Goal: Task Accomplishment & Management: Use online tool/utility

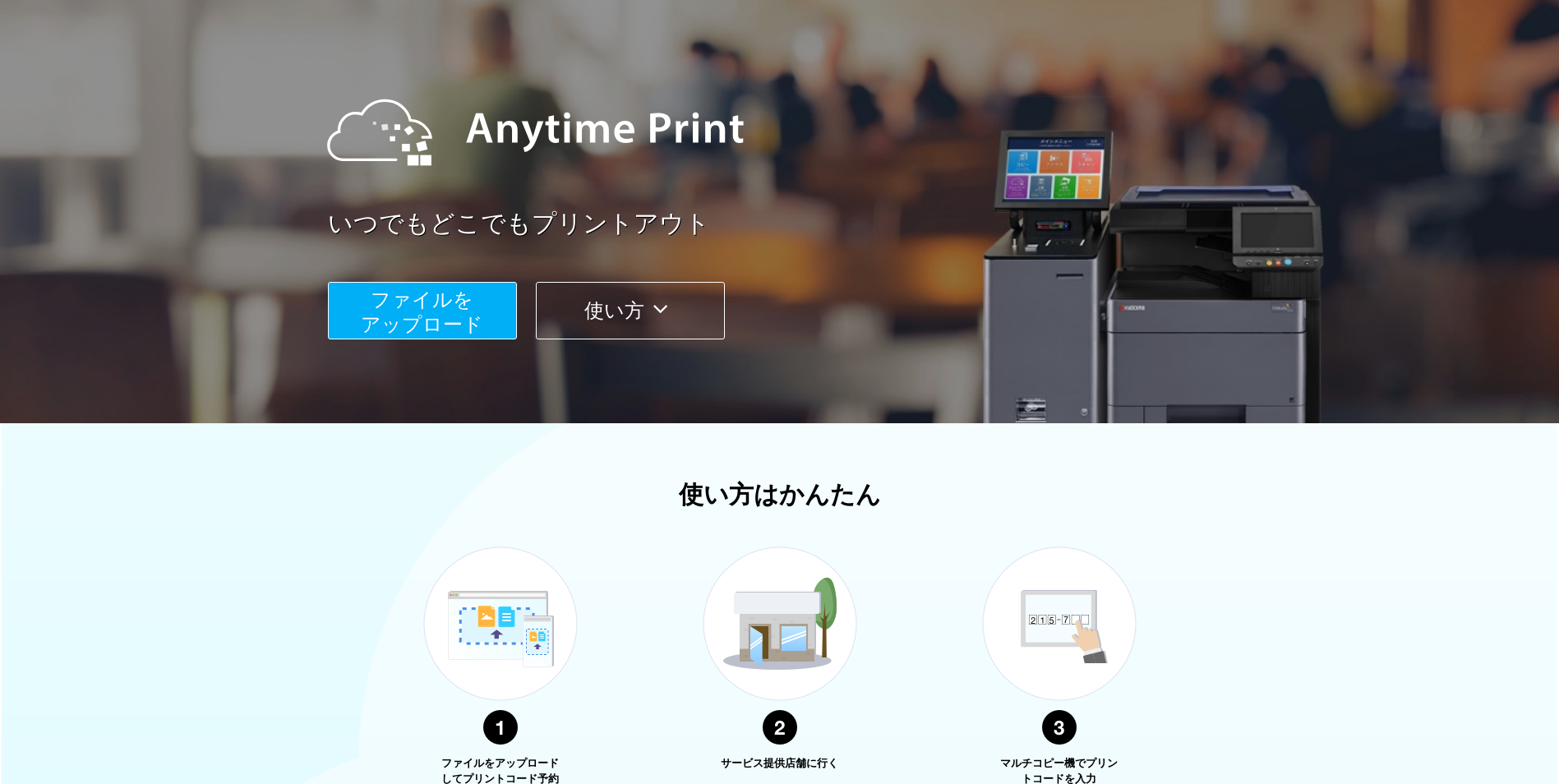
scroll to position [82, 0]
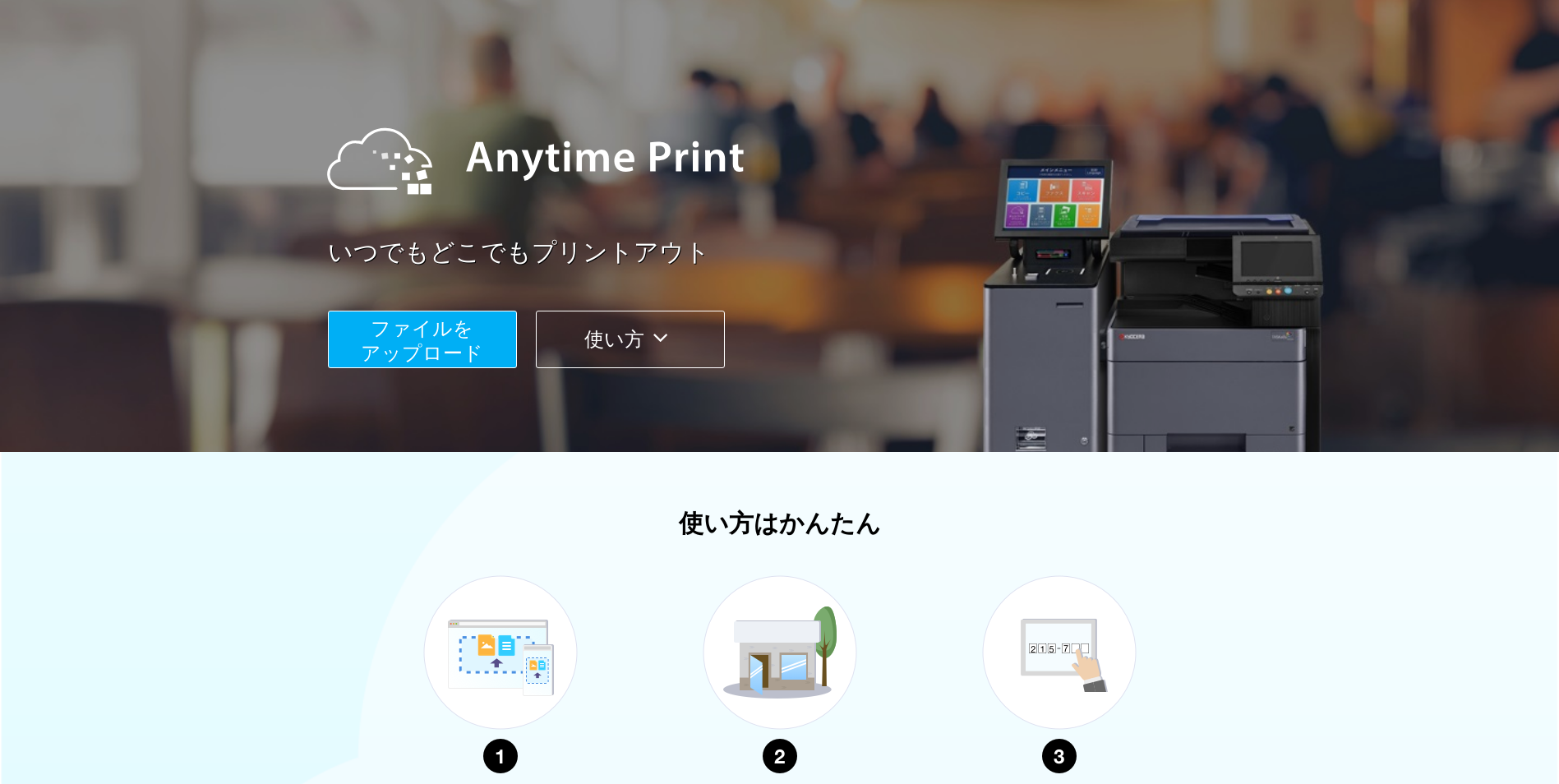
click at [451, 333] on span "ファイルを ​​アップロード" at bounding box center [421, 340] width 122 height 47
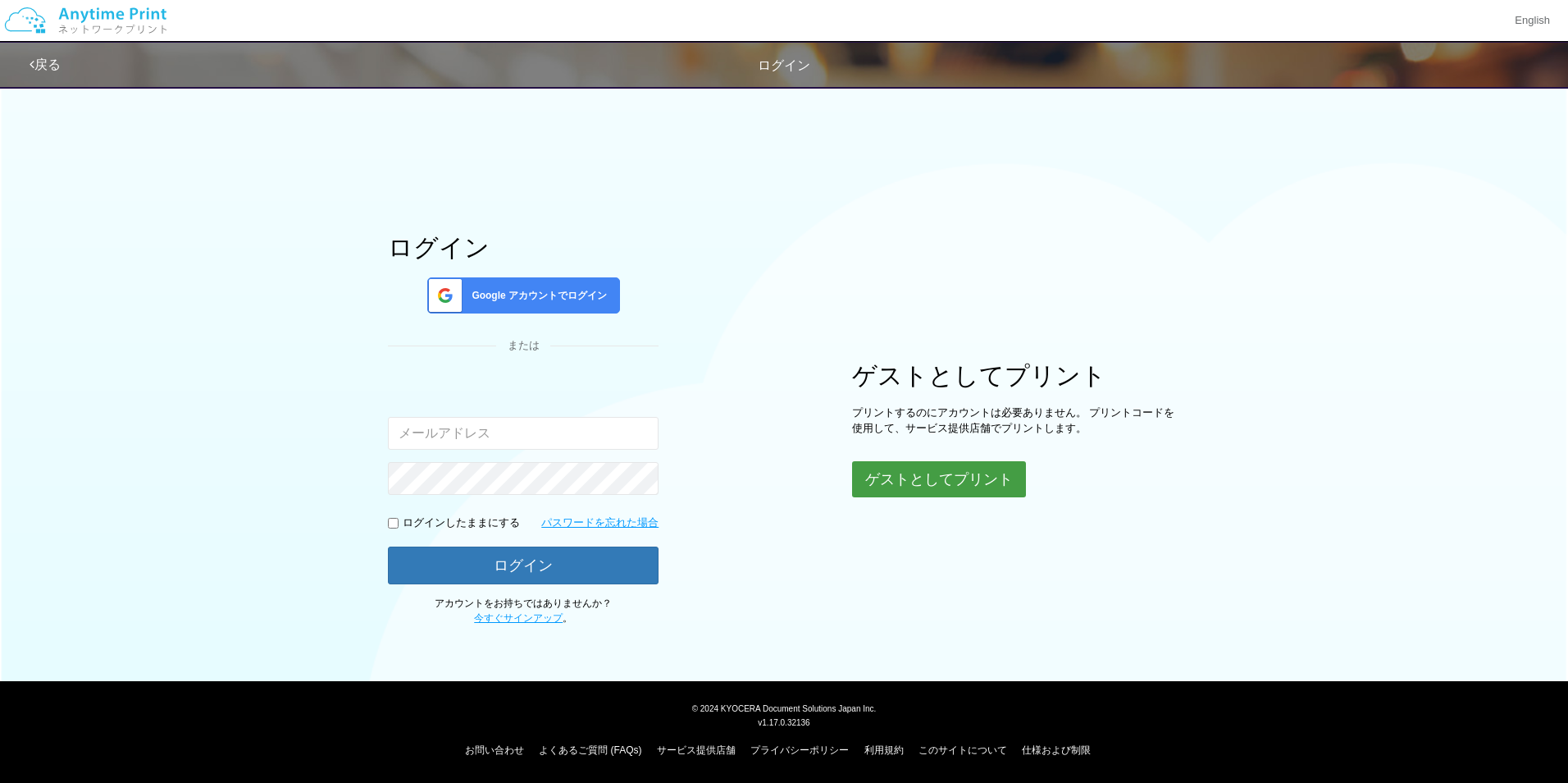
click at [941, 485] on button "ゲストとしてプリント" at bounding box center [939, 479] width 174 height 36
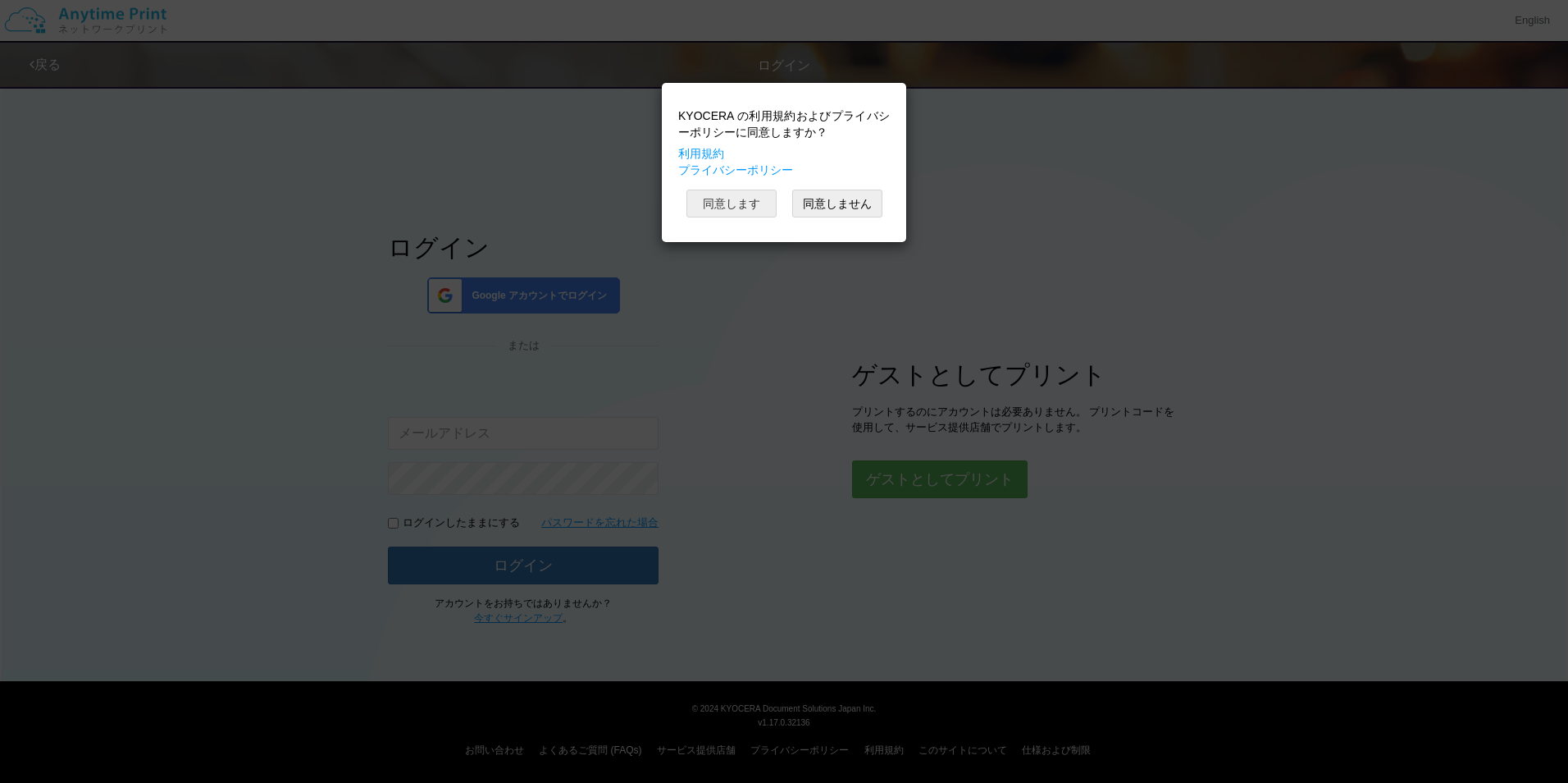
click at [745, 195] on button "同意します" at bounding box center [731, 204] width 91 height 28
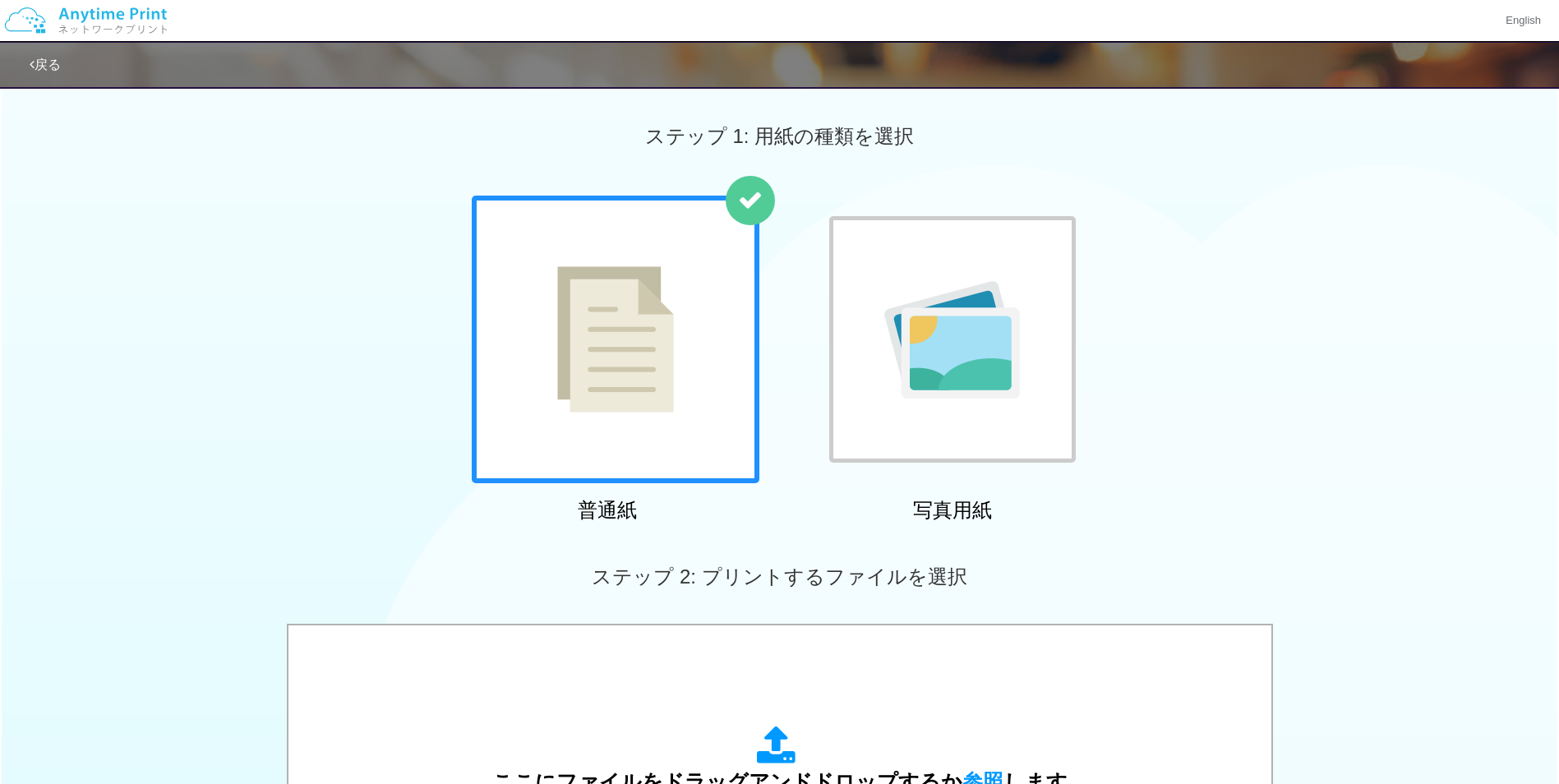
click at [698, 381] on div at bounding box center [615, 339] width 287 height 287
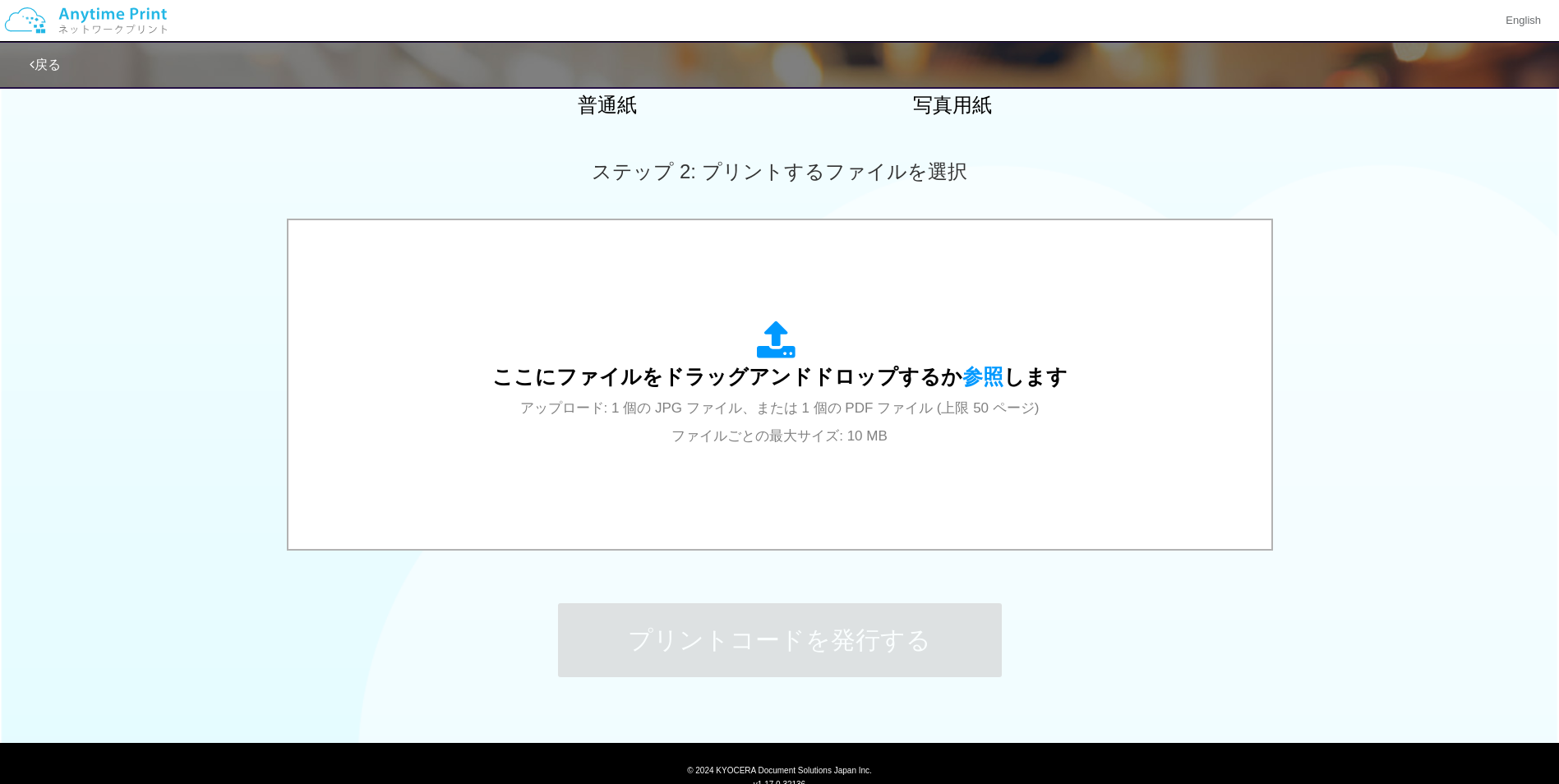
scroll to position [411, 0]
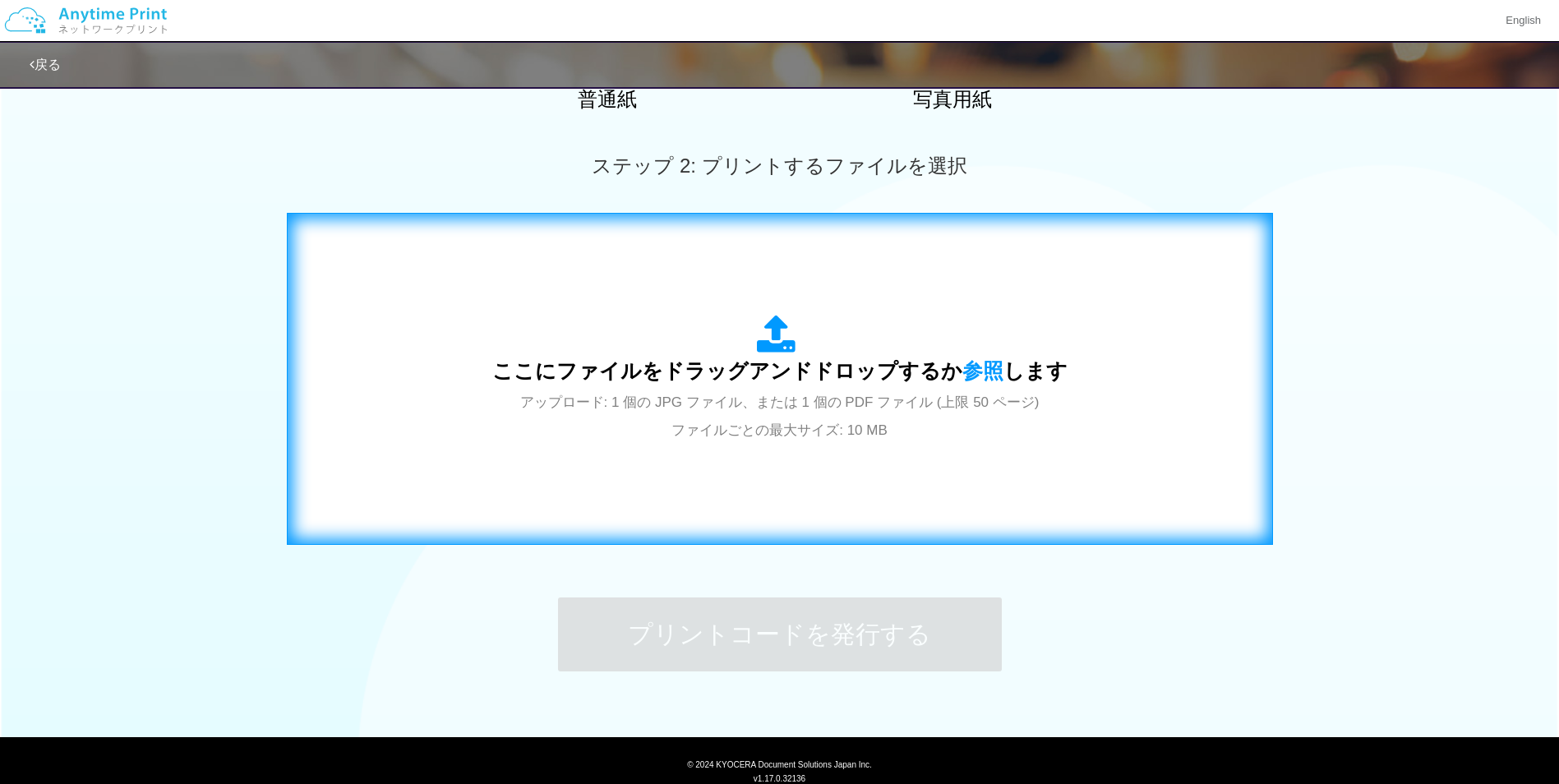
click at [994, 418] on div "ここにファイルをドラッグアンドドロップするか 参照 します アップロード: 1 個の JPG ファイル、または 1 個の PDF ファイル (上限 50 ペー…" at bounding box center [780, 379] width 575 height 128
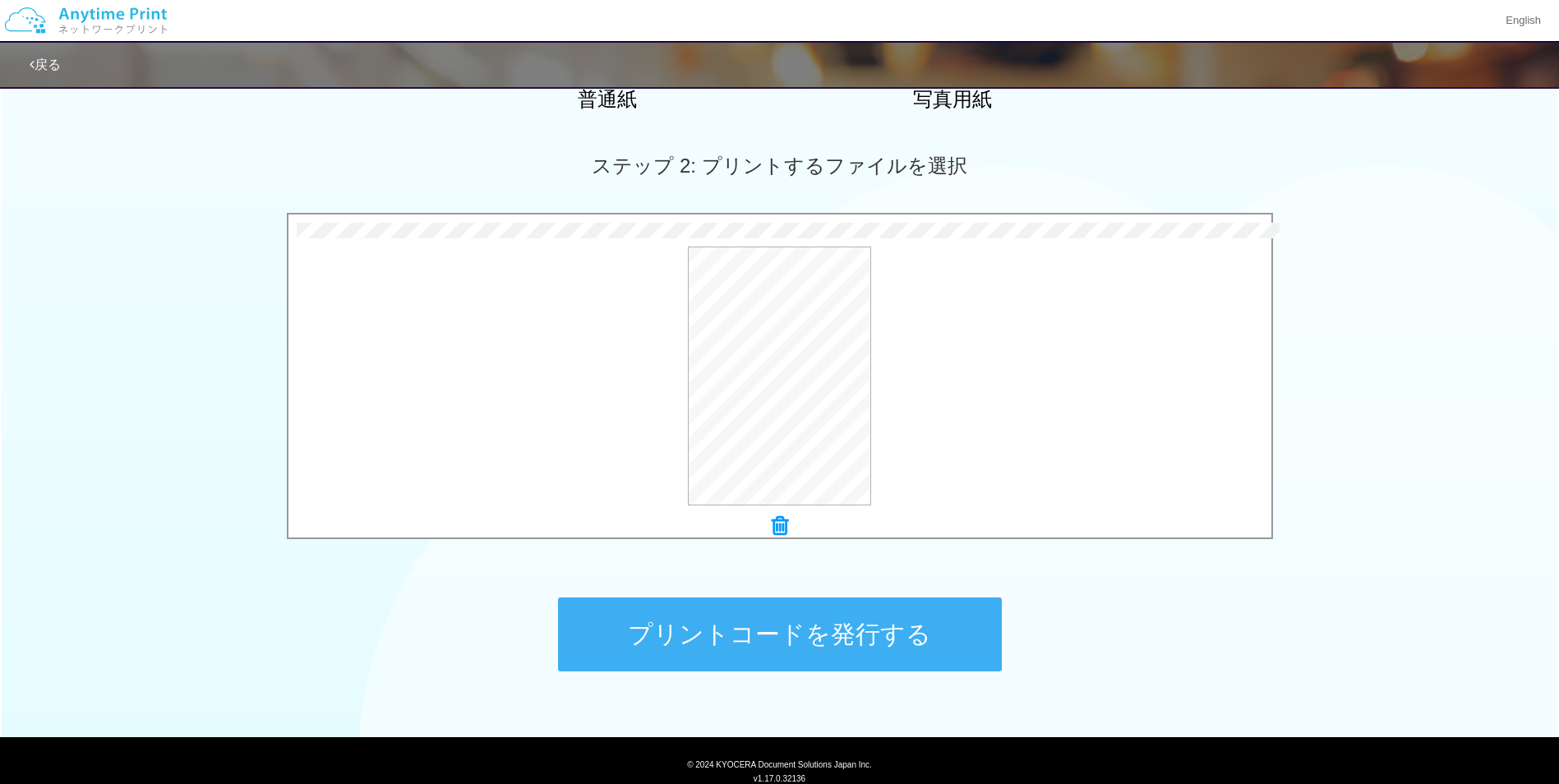
click at [873, 623] on button "プリントコードを発行する" at bounding box center [780, 634] width 444 height 74
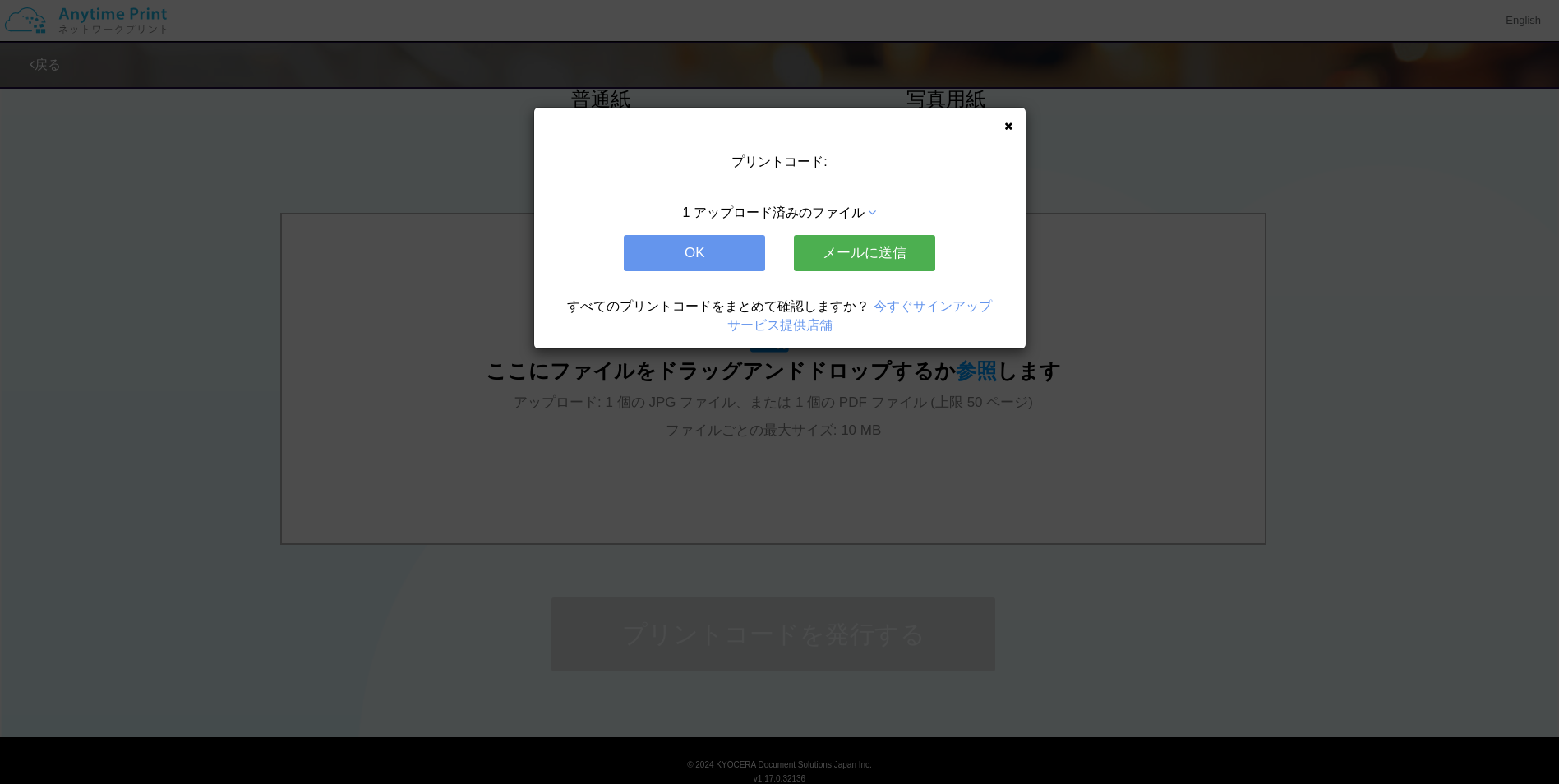
scroll to position [0, 0]
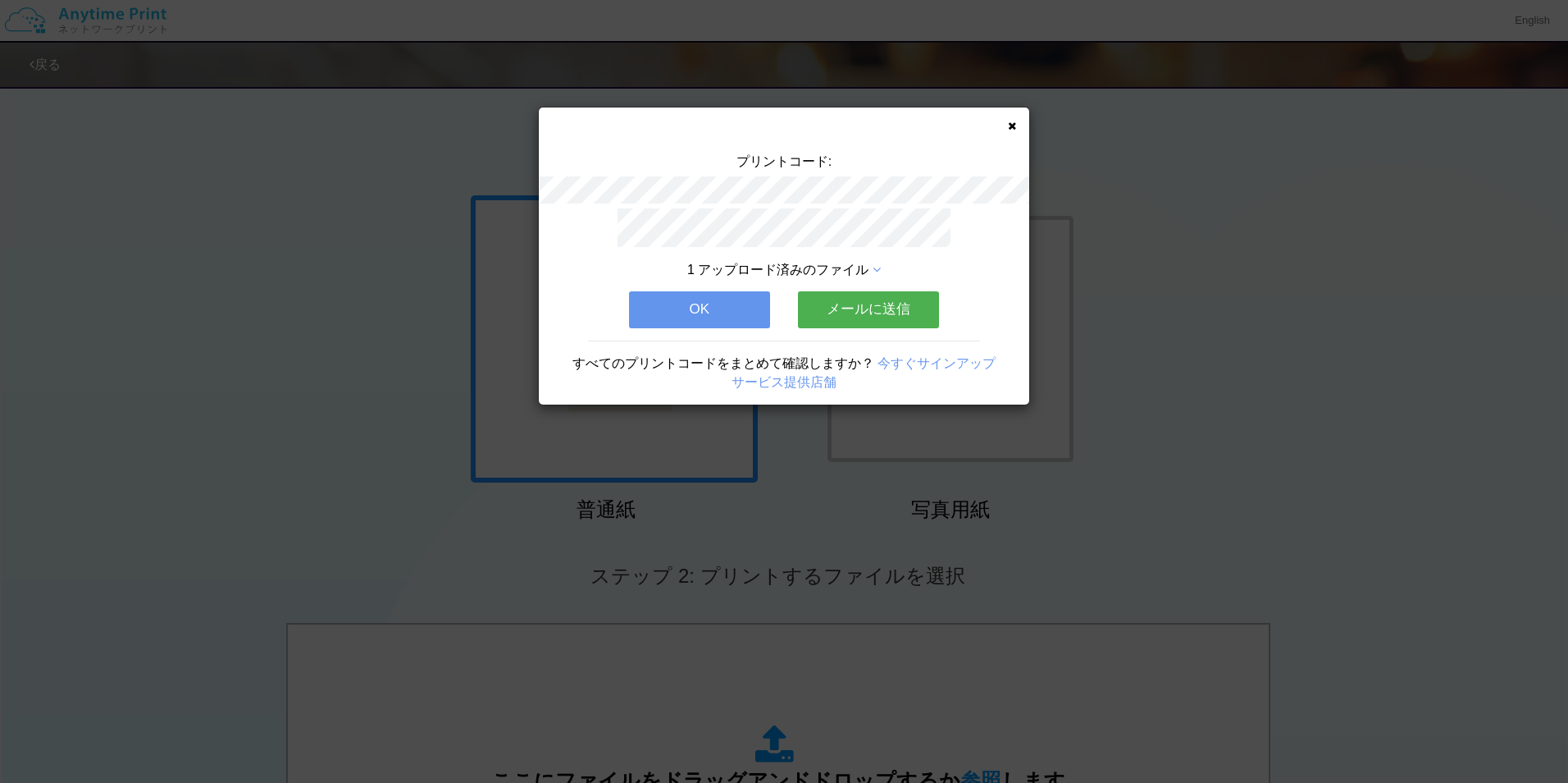
click at [873, 313] on button "メールに送信" at bounding box center [868, 308] width 141 height 36
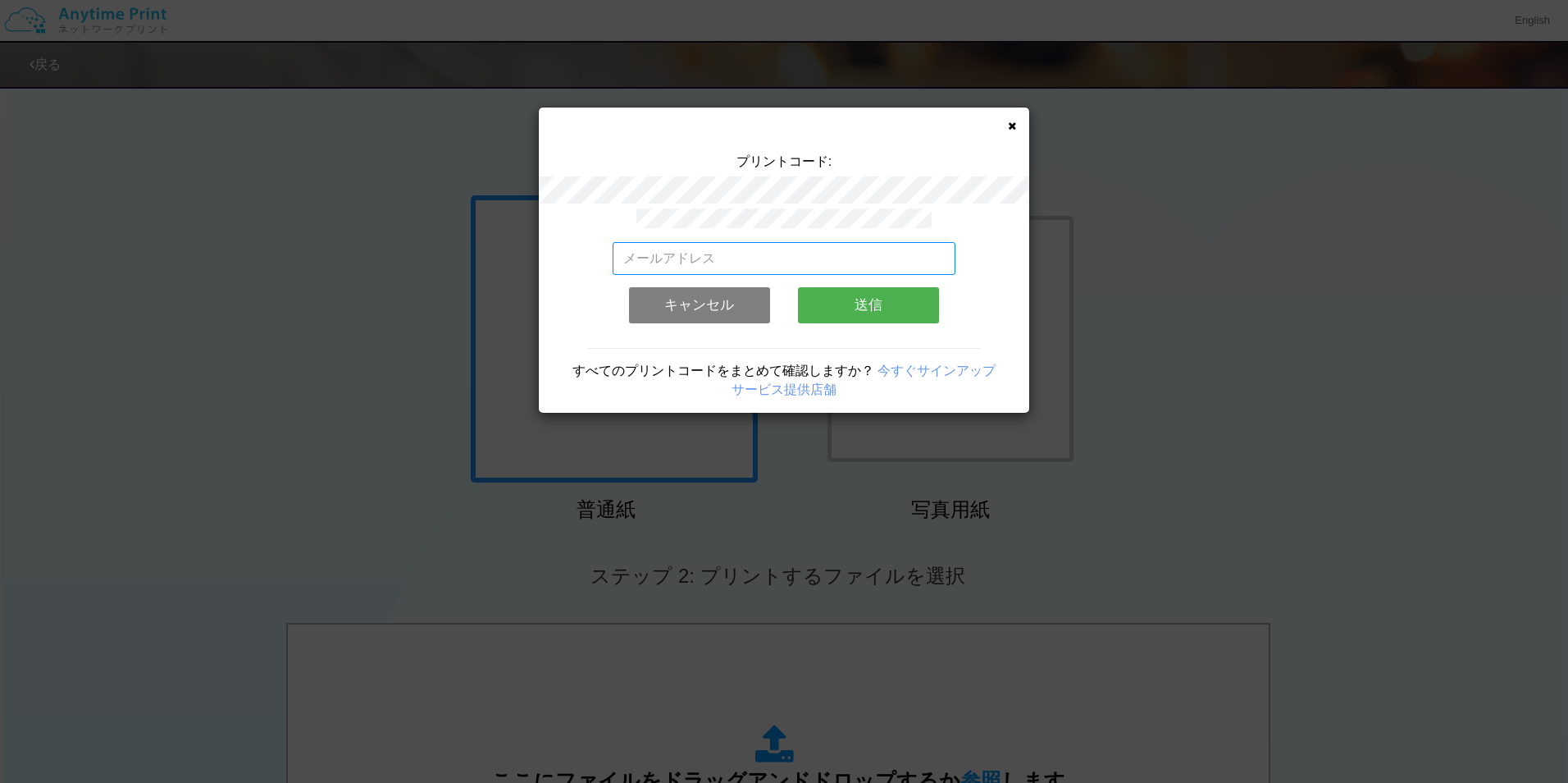
click at [807, 245] on input "email" at bounding box center [784, 258] width 344 height 32
type input "[EMAIL_ADDRESS][DOMAIN_NAME]"
click at [862, 306] on button "送信" at bounding box center [868, 304] width 141 height 36
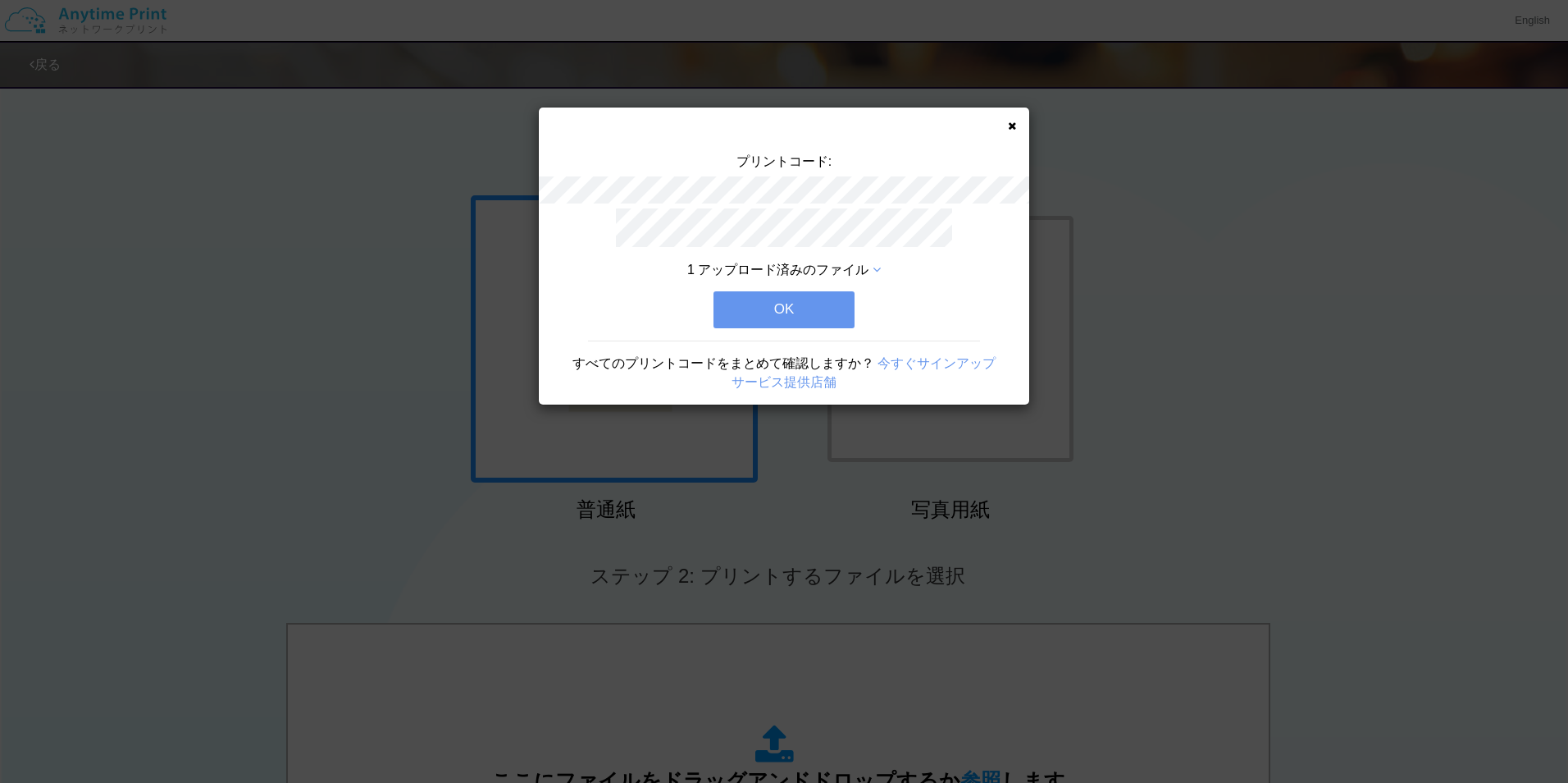
click at [814, 308] on button "OK" at bounding box center [784, 308] width 141 height 36
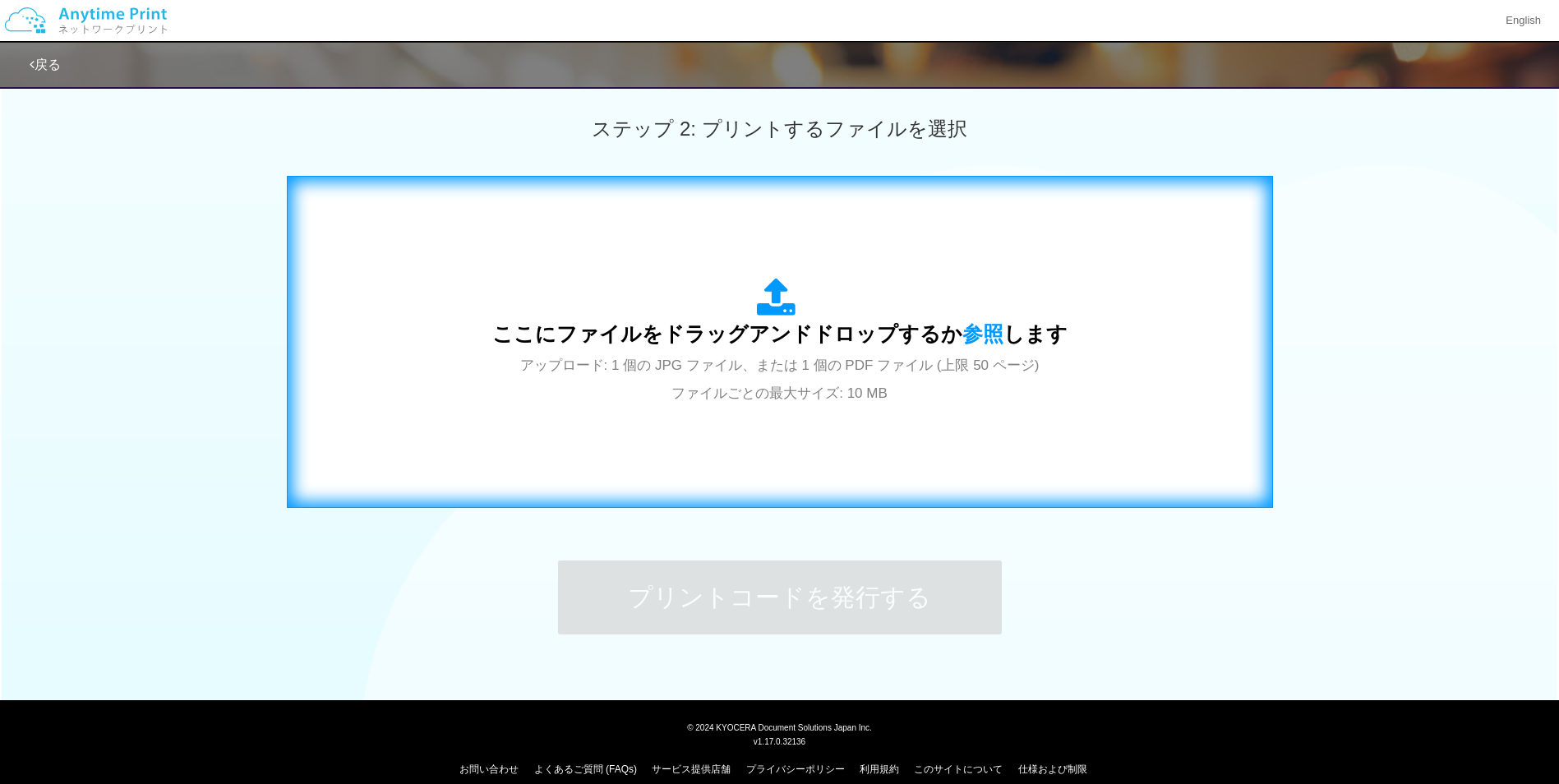
scroll to position [466, 0]
